Goal: Transaction & Acquisition: Purchase product/service

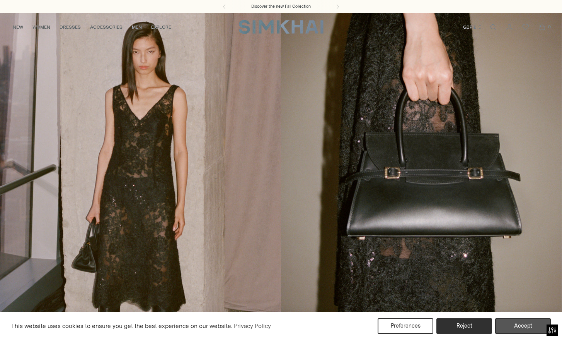
click at [519, 324] on button "Accept" at bounding box center [523, 325] width 56 height 15
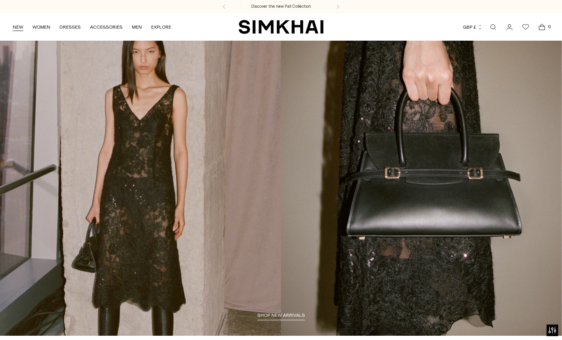
click at [20, 27] on link "NEW" at bounding box center [18, 27] width 10 height 17
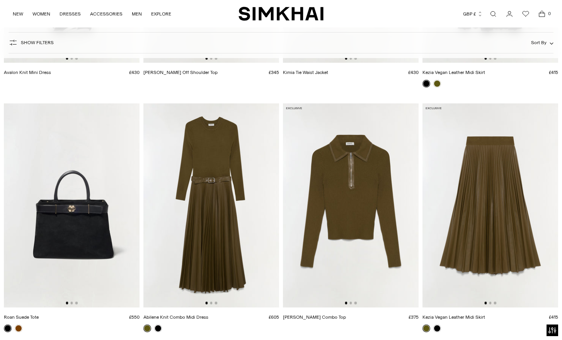
scroll to position [7086, 0]
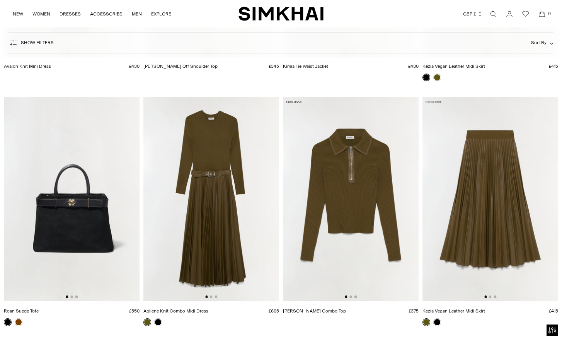
click at [211, 175] on img at bounding box center [211, 199] width 136 height 204
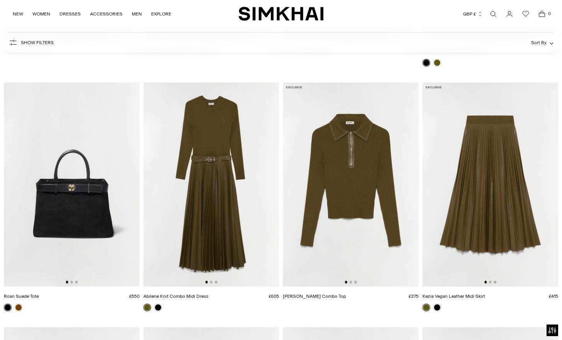
scroll to position [7265, 0]
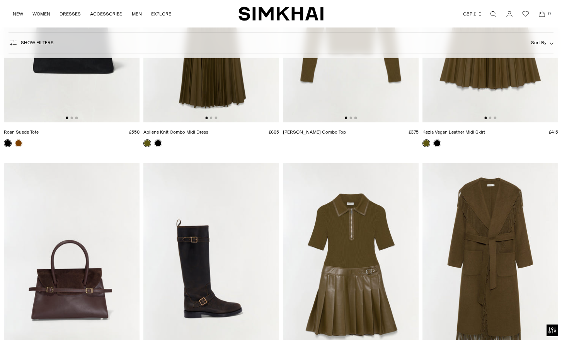
click at [360, 232] on img at bounding box center [351, 265] width 136 height 204
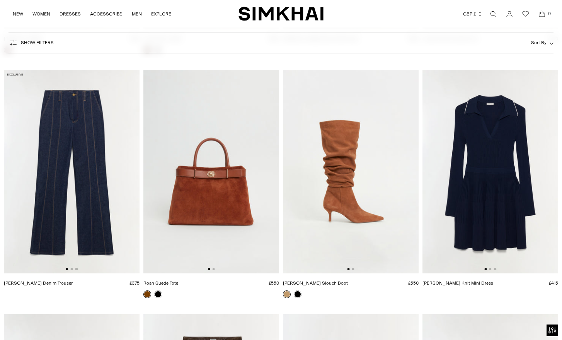
scroll to position [8883, 0]
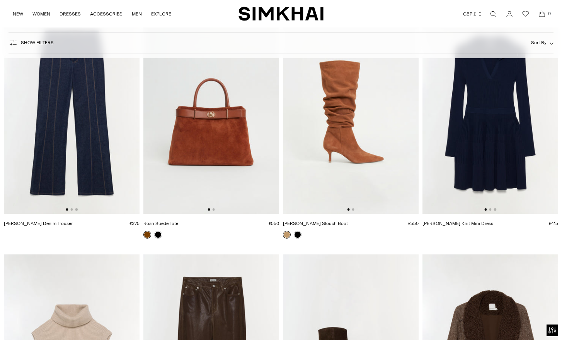
click at [509, 135] on img at bounding box center [491, 112] width 136 height 204
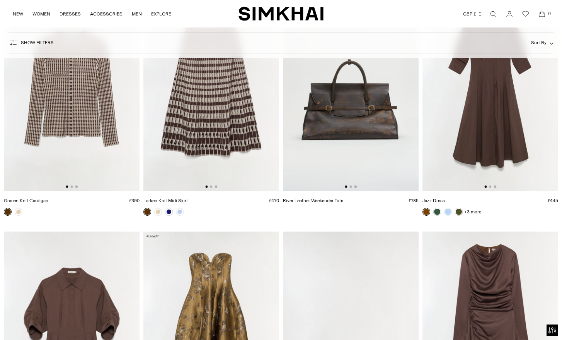
scroll to position [9330, 0]
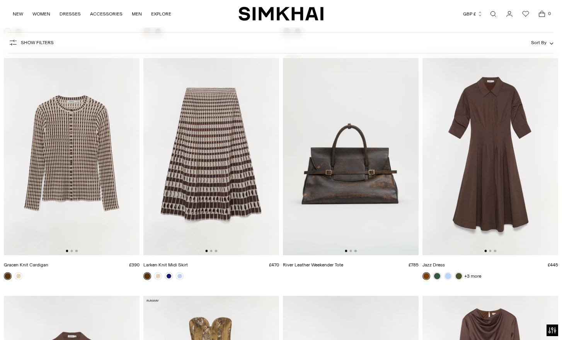
click at [215, 162] on img at bounding box center [211, 153] width 136 height 204
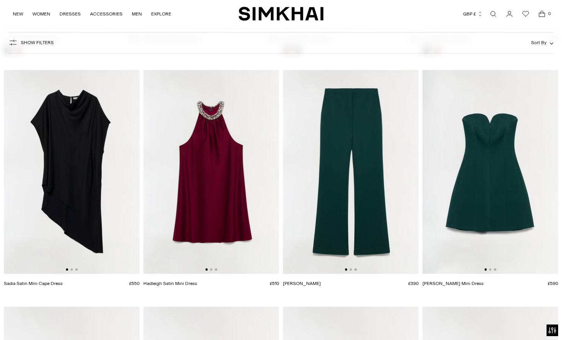
scroll to position [20562, 0]
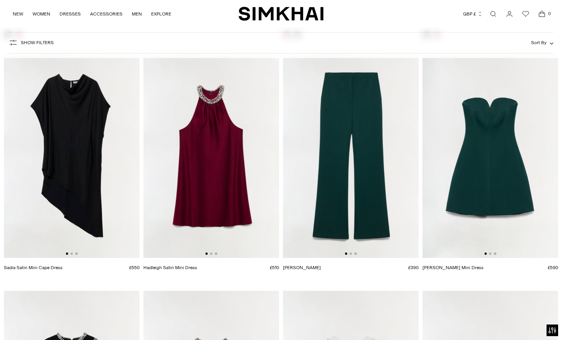
click at [213, 152] on img at bounding box center [211, 156] width 136 height 204
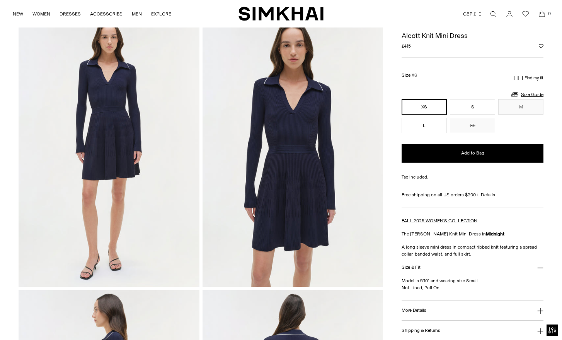
scroll to position [39, 0]
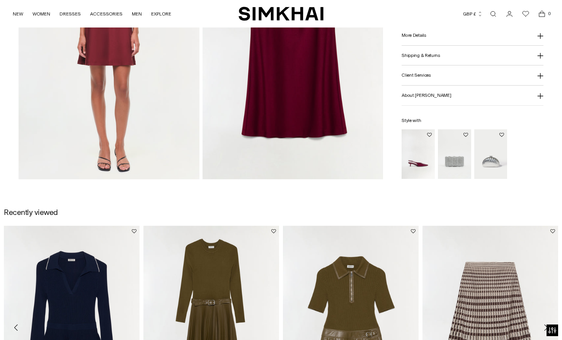
scroll to position [835, 0]
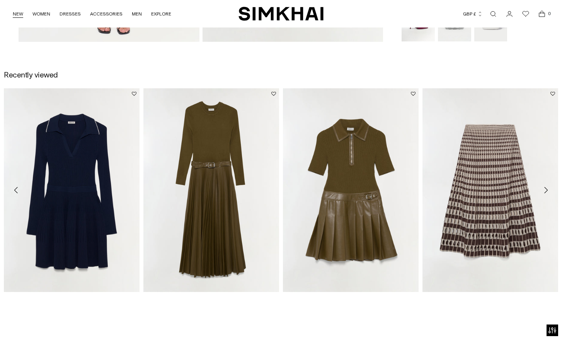
click at [17, 13] on link "NEW" at bounding box center [18, 13] width 10 height 17
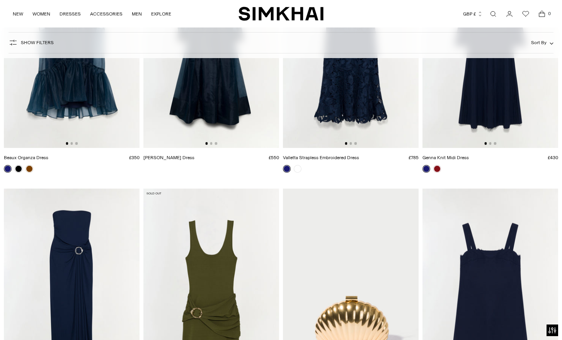
scroll to position [12125, 0]
